Goal: Information Seeking & Learning: Understand process/instructions

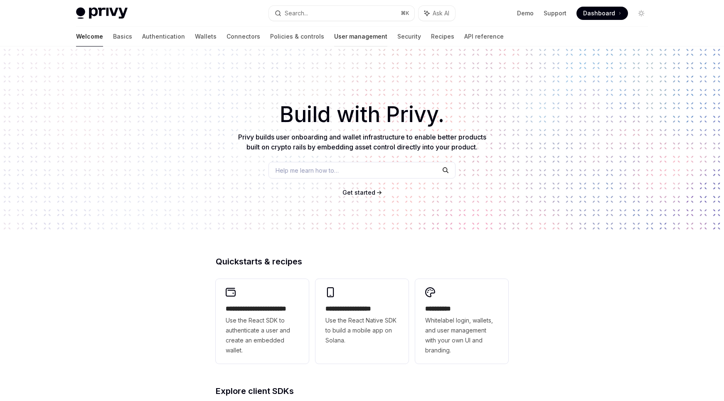
click at [334, 38] on link "User management" at bounding box center [360, 37] width 53 height 20
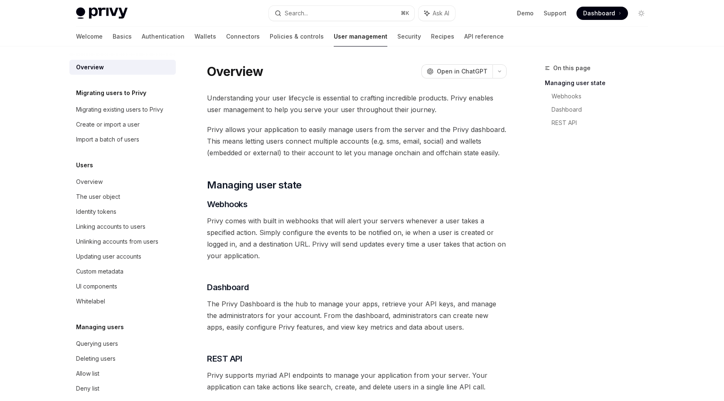
click at [224, 37] on div "Welcome Basics Authentication Wallets Connectors Policies & controls User manag…" at bounding box center [290, 37] width 428 height 20
click at [270, 37] on link "Policies & controls" at bounding box center [297, 37] width 54 height 20
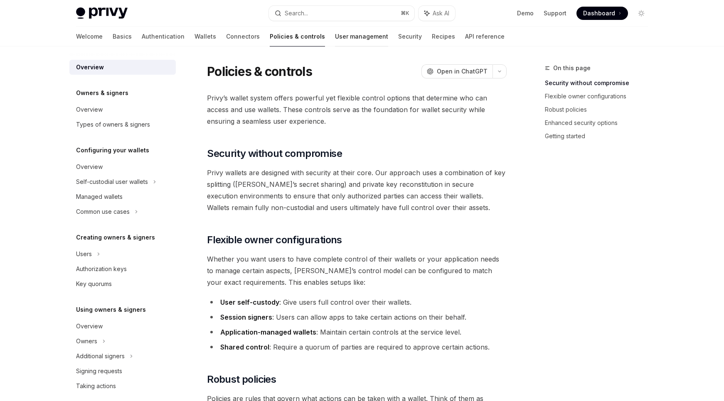
click at [335, 37] on link "User management" at bounding box center [361, 37] width 53 height 20
type textarea "*"
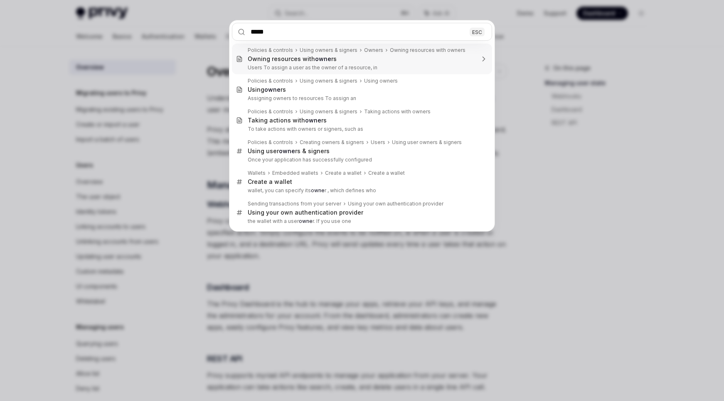
type input "******"
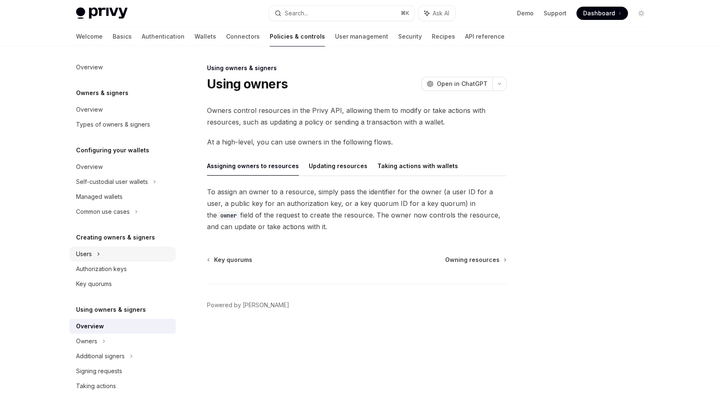
click at [84, 258] on div "Users" at bounding box center [84, 254] width 16 height 10
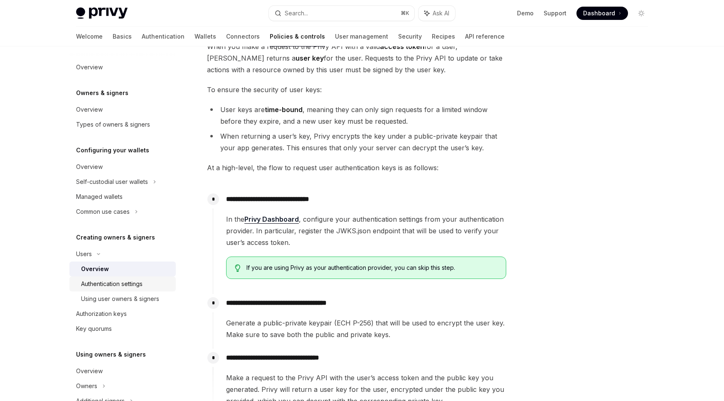
scroll to position [10, 0]
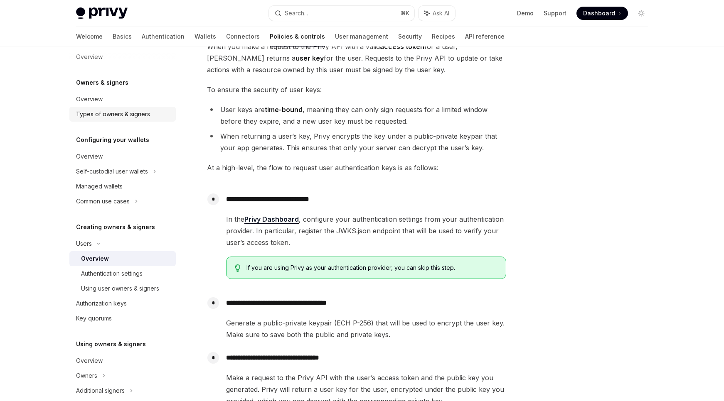
click at [111, 112] on div "Types of owners & signers" at bounding box center [113, 114] width 74 height 10
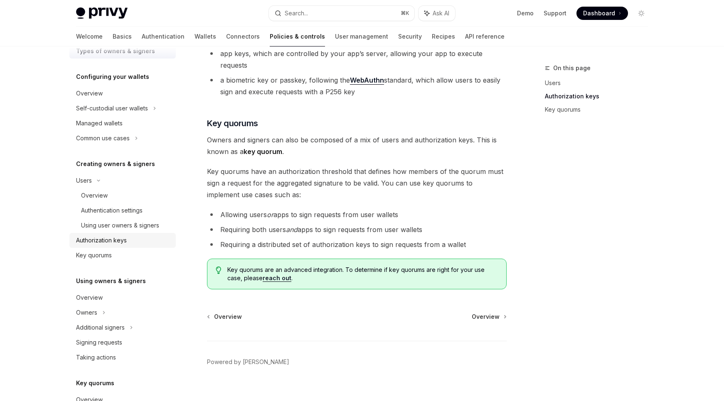
scroll to position [72, 0]
click at [87, 226] on div "Using user owners & signers" at bounding box center [120, 227] width 78 height 10
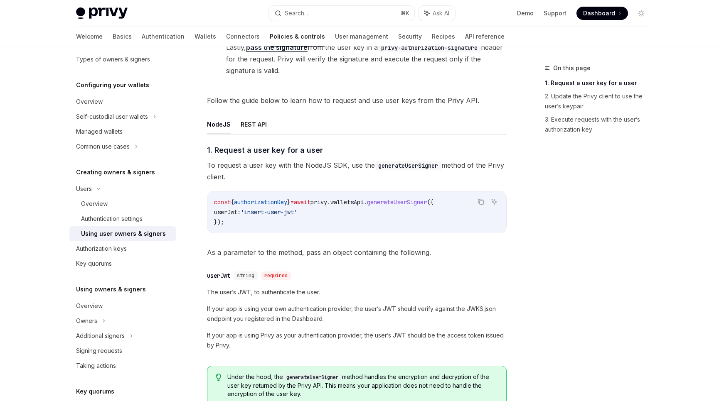
scroll to position [247, 0]
drag, startPoint x: 309, startPoint y: 209, endPoint x: 231, endPoint y: 211, distance: 78.1
click at [231, 211] on span "userJwt: 'insert-user-jwt'" at bounding box center [255, 212] width 83 height 7
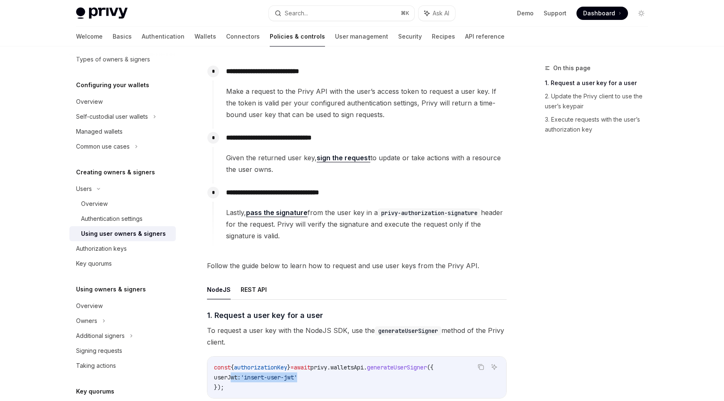
scroll to position [81, 0]
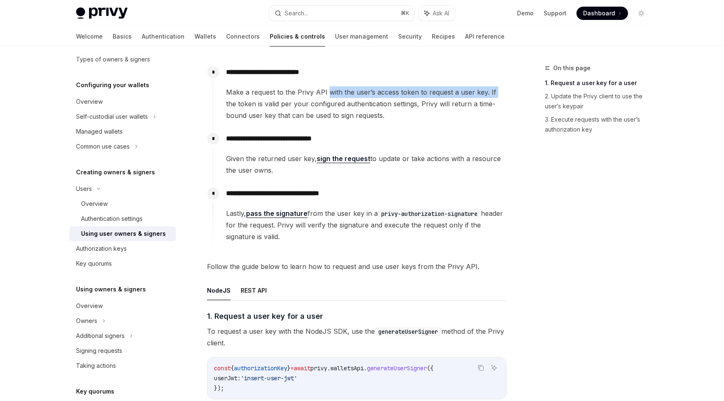
drag, startPoint x: 327, startPoint y: 94, endPoint x: 492, endPoint y: 94, distance: 164.5
click at [492, 94] on span "Make a request to the Privy API with the user’s access token to request a user …" at bounding box center [366, 103] width 280 height 35
click at [343, 120] on span "Make a request to the Privy API with the user’s access token to request a user …" at bounding box center [366, 103] width 280 height 35
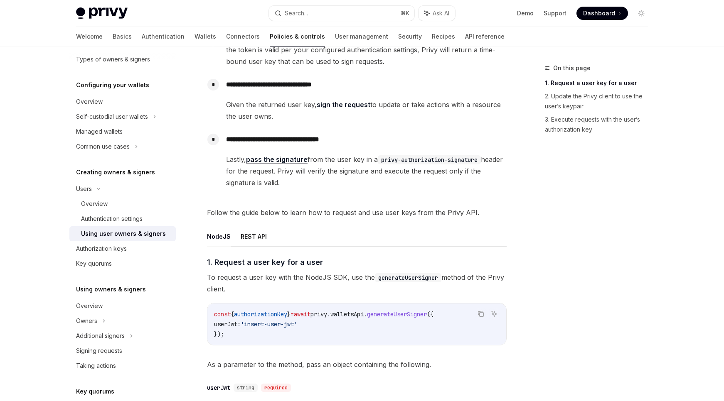
scroll to position [174, 0]
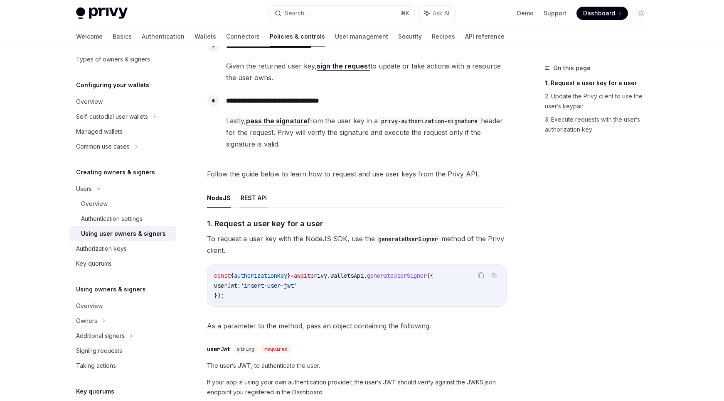
click at [255, 194] on button "REST API" at bounding box center [254, 198] width 26 height 20
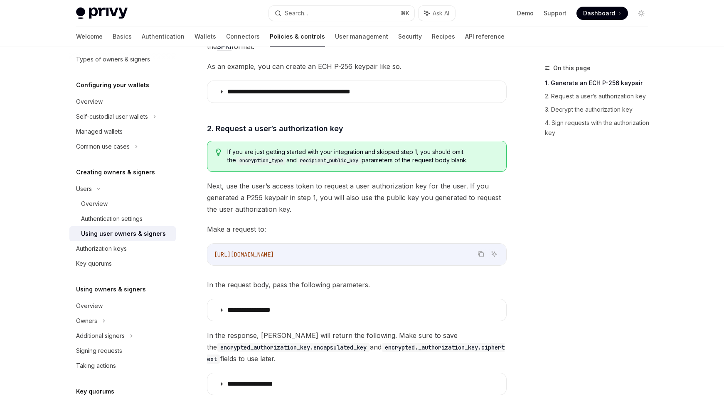
scroll to position [607, 0]
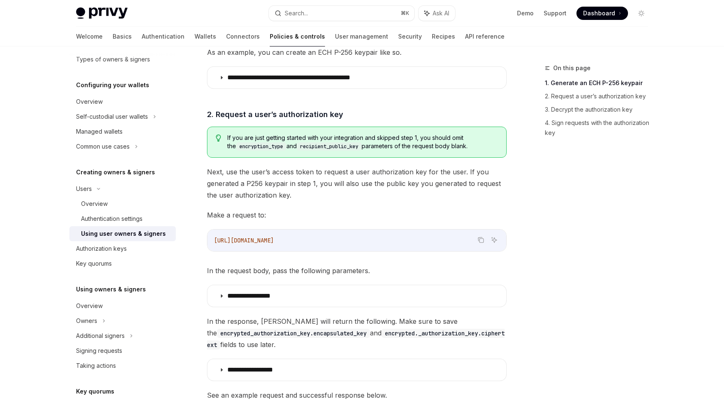
click at [274, 237] on span "[URL][DOMAIN_NAME]" at bounding box center [244, 240] width 60 height 7
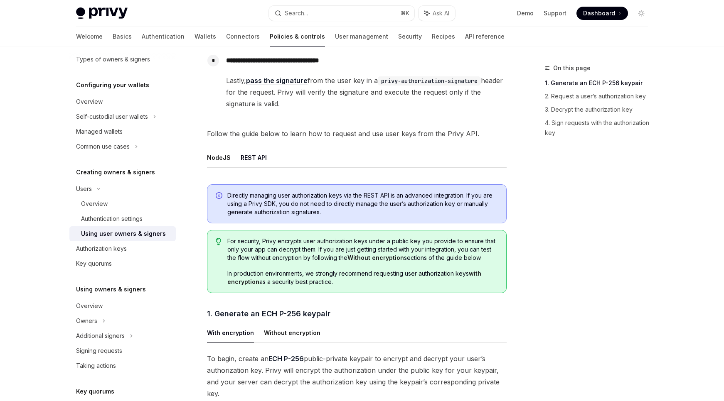
scroll to position [178, 0]
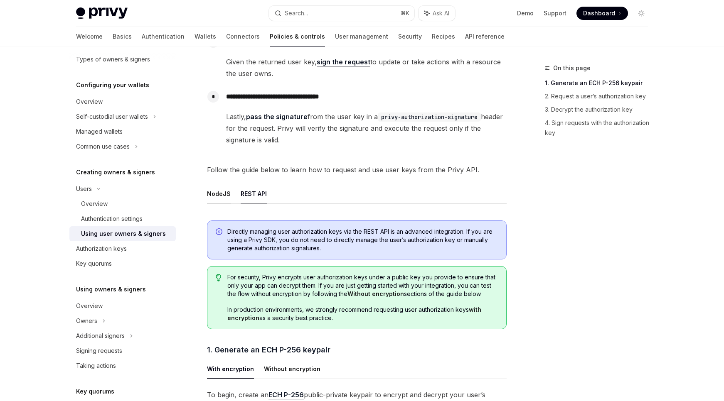
click at [219, 189] on button "NodeJS" at bounding box center [219, 194] width 24 height 20
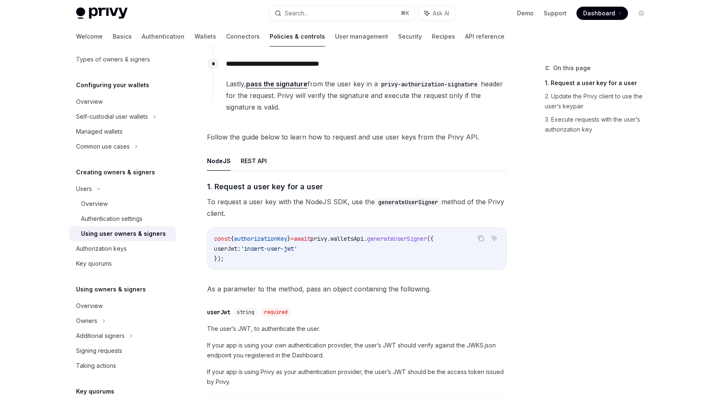
scroll to position [235, 0]
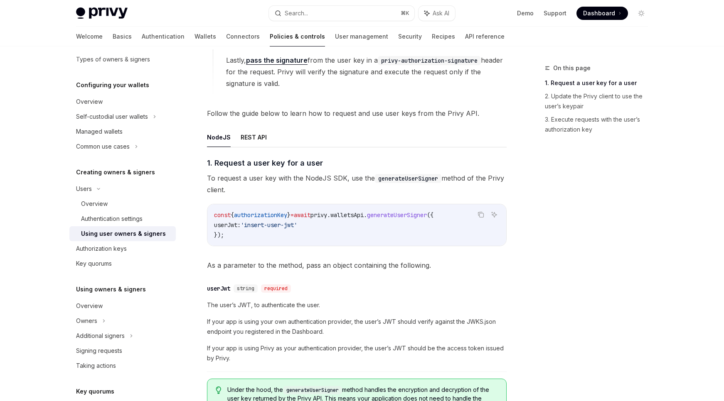
click at [403, 216] on span "generateUserSigner" at bounding box center [397, 214] width 60 height 7
click at [306, 239] on code "const { authorizationKey } = await privy . [GEOGRAPHIC_DATA] . generateUserSign…" at bounding box center [356, 225] width 285 height 30
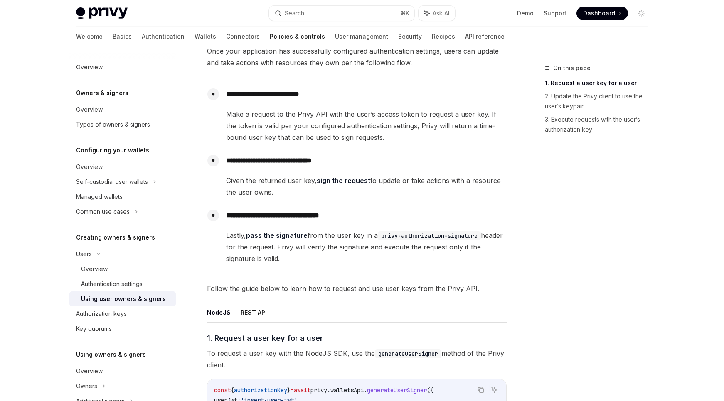
scroll to position [1, 0]
click at [96, 123] on div "Types of owners & signers" at bounding box center [113, 124] width 74 height 10
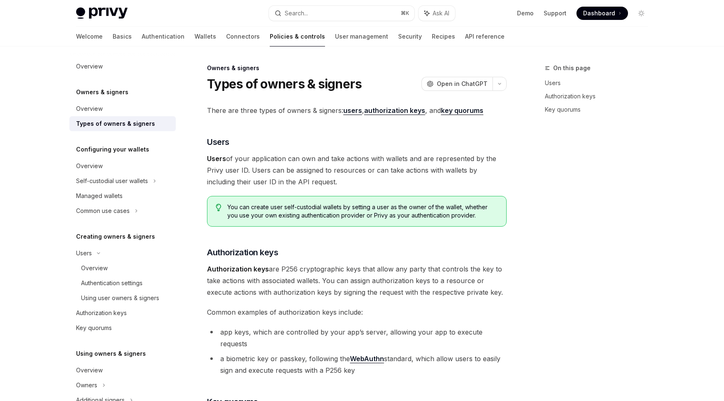
type textarea "*"
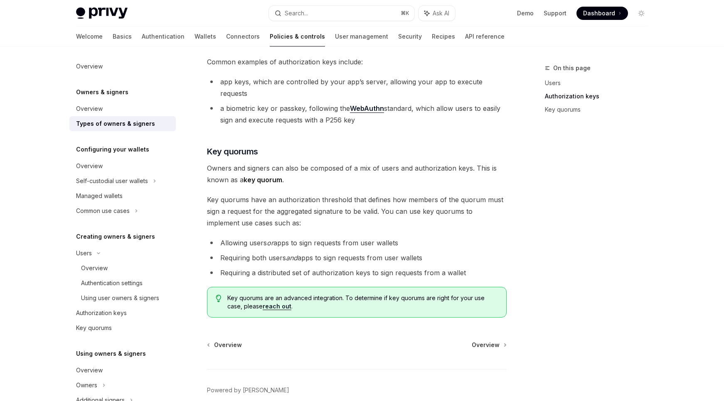
scroll to position [250, 0]
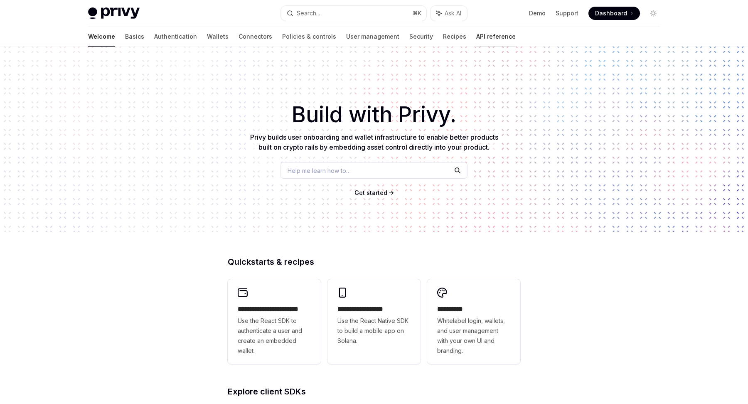
click at [476, 35] on link "API reference" at bounding box center [495, 37] width 39 height 20
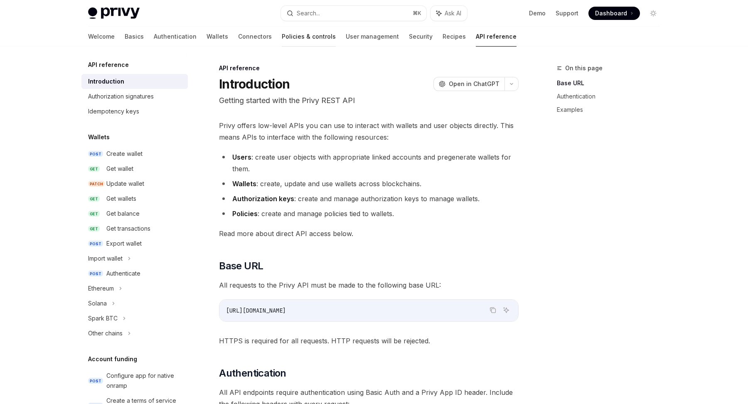
click at [282, 39] on link "Policies & controls" at bounding box center [309, 37] width 54 height 20
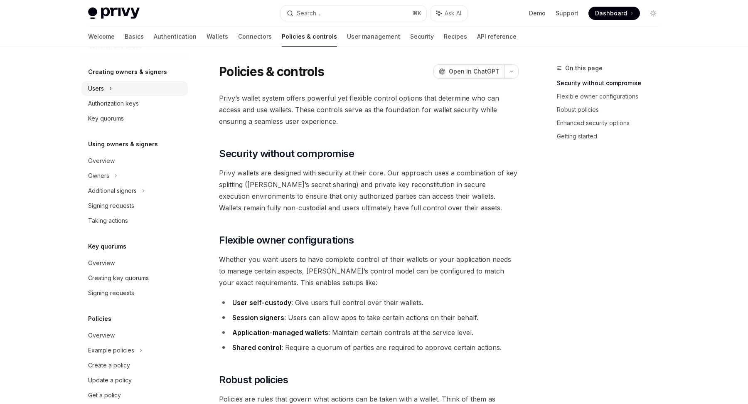
scroll to position [181, 0]
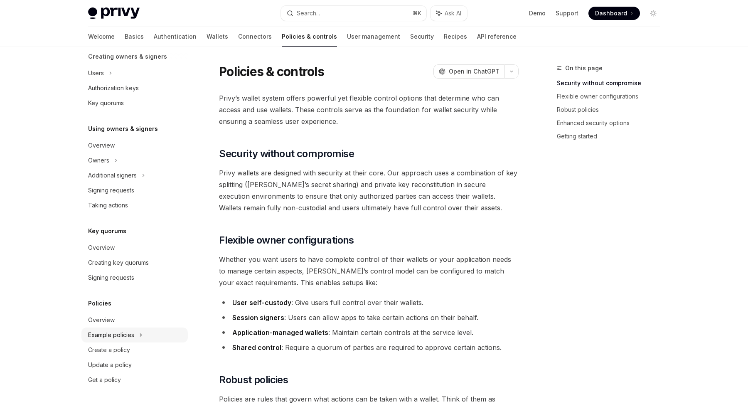
click at [101, 6] on div "Example policies" at bounding box center [124, 1] width 72 height 10
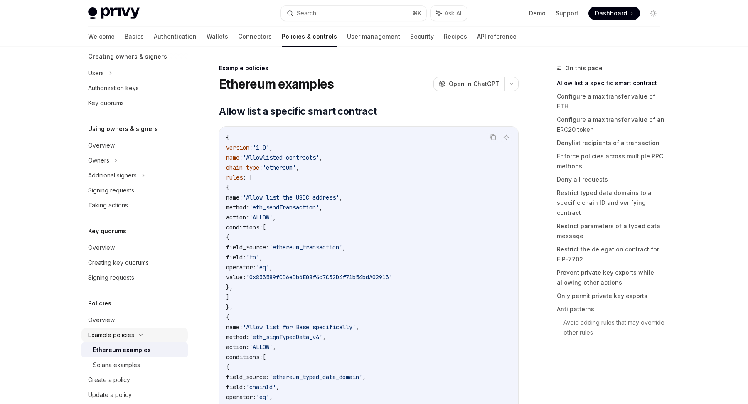
scroll to position [202, 0]
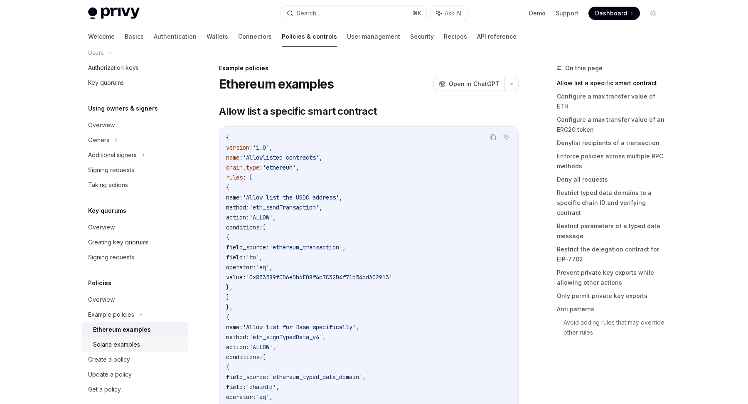
click at [102, 342] on div "Solana examples" at bounding box center [116, 344] width 47 height 10
type textarea "*"
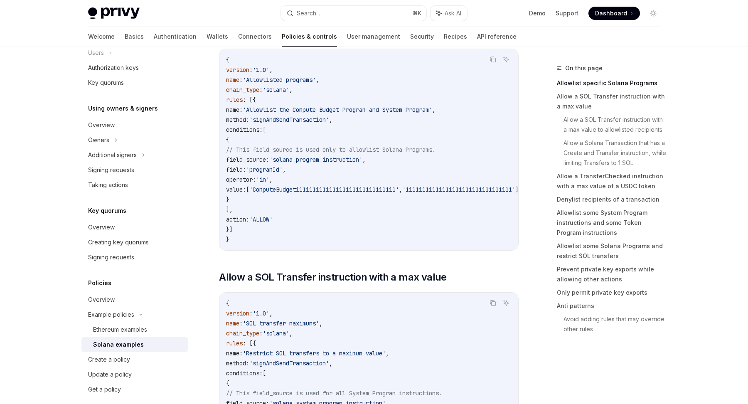
scroll to position [113, 0]
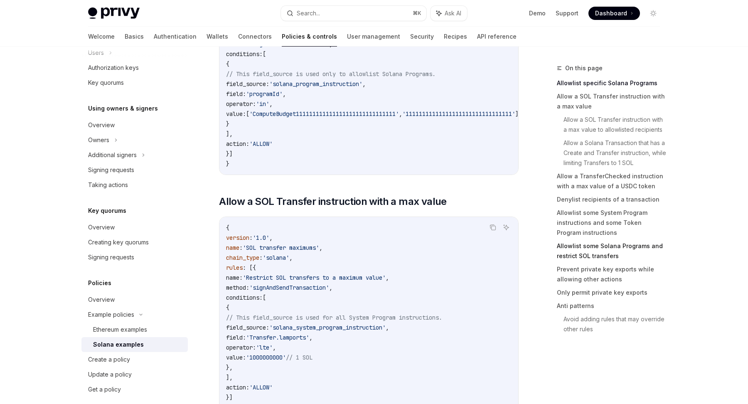
click at [563, 245] on link "Allowlist some Solana Programs and restrict SOL transfers" at bounding box center [612, 250] width 110 height 23
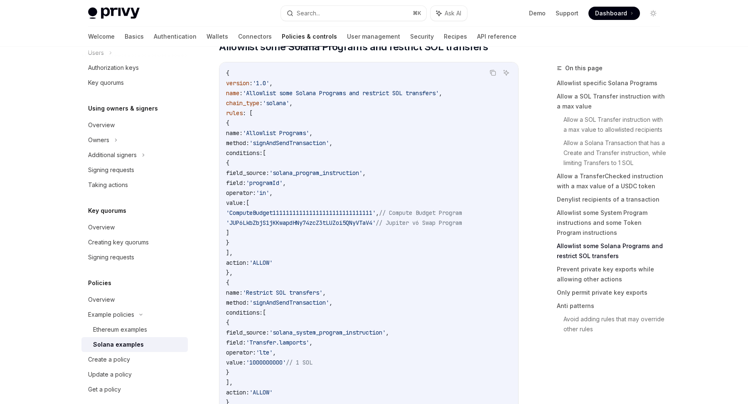
scroll to position [2293, 0]
click at [324, 146] on span "'signAndSendTransaction'" at bounding box center [289, 142] width 80 height 7
click at [362, 176] on span "'solana_program_instruction'" at bounding box center [315, 172] width 93 height 7
copy span "solana_program_instruction"
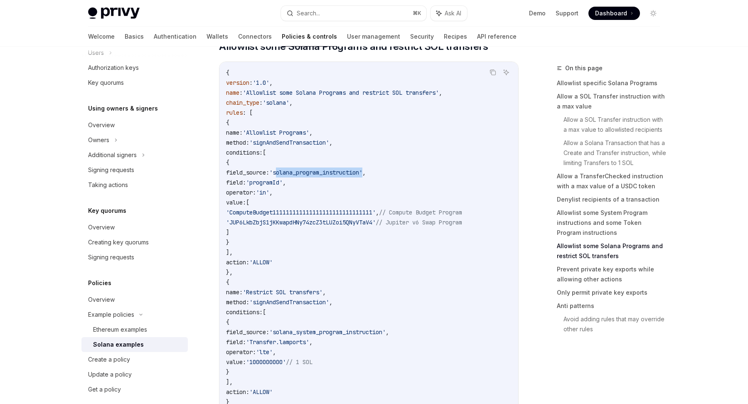
scroll to position [2287, 0]
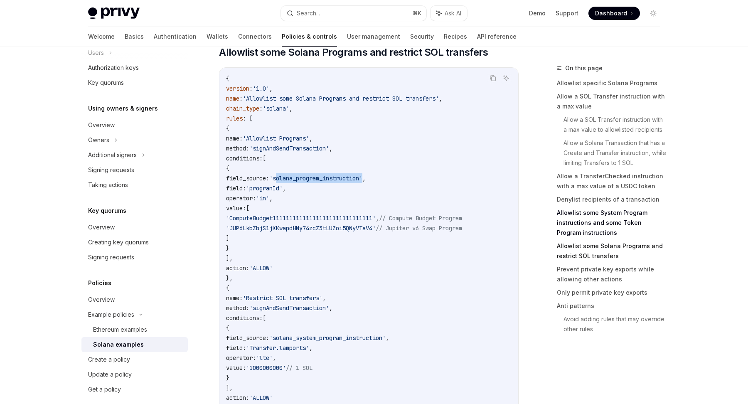
click at [572, 246] on link "Allowlist some Solana Programs and restrict SOL transfers" at bounding box center [612, 250] width 110 height 23
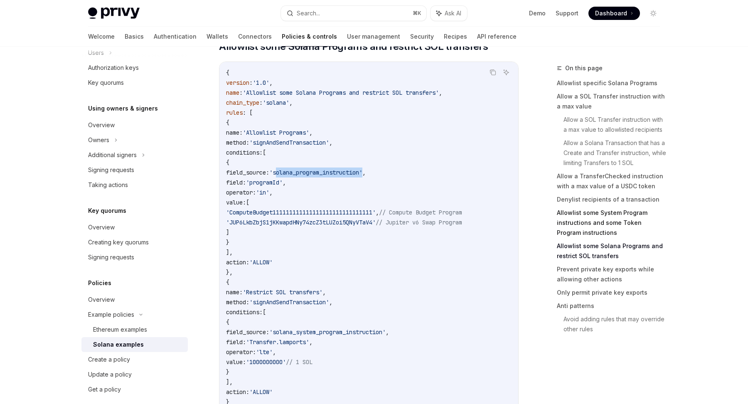
click at [572, 219] on link "Allowlist some System Program instructions and some Token Program instructions" at bounding box center [612, 222] width 110 height 33
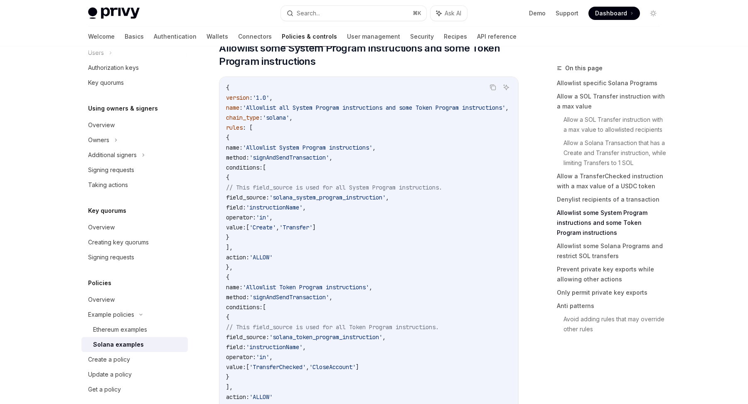
scroll to position [1873, 0]
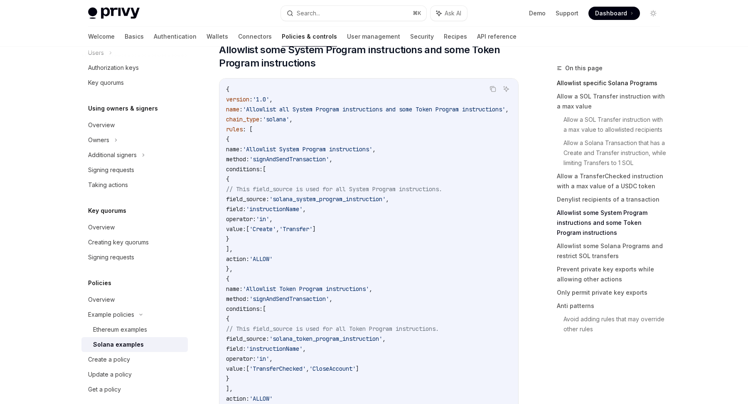
click at [576, 87] on link "Allowlist specific Solana Programs" at bounding box center [612, 82] width 110 height 13
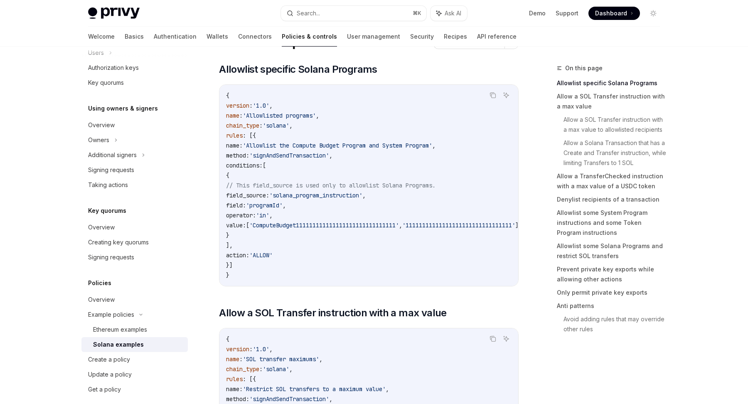
scroll to position [42, 0]
click at [488, 96] on button "Copy the contents from the code block" at bounding box center [492, 95] width 11 height 11
click at [211, 73] on div "Navigate to header" at bounding box center [207, 70] width 10 height 10
click at [208, 70] on icon "Navigate to header" at bounding box center [207, 69] width 6 height 3
